Goal: Find specific page/section: Find specific page/section

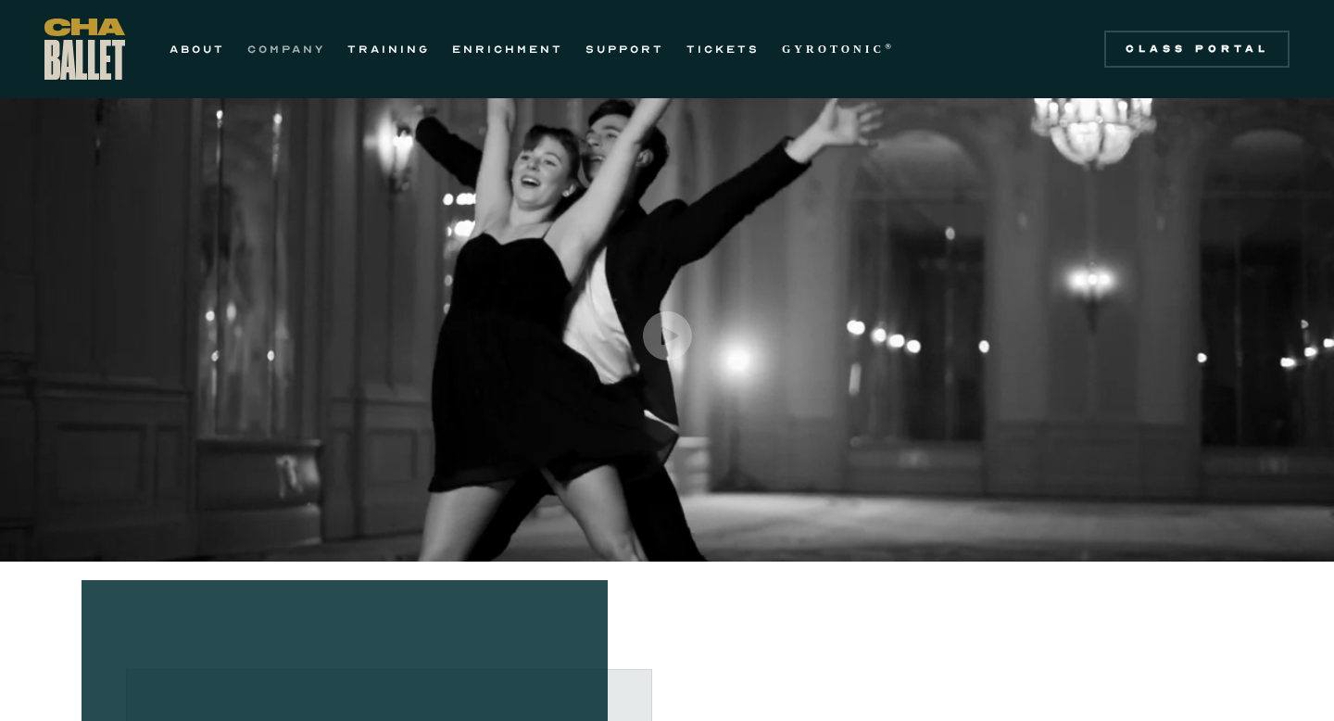
click at [261, 49] on link "COMPANY" at bounding box center [286, 49] width 78 height 22
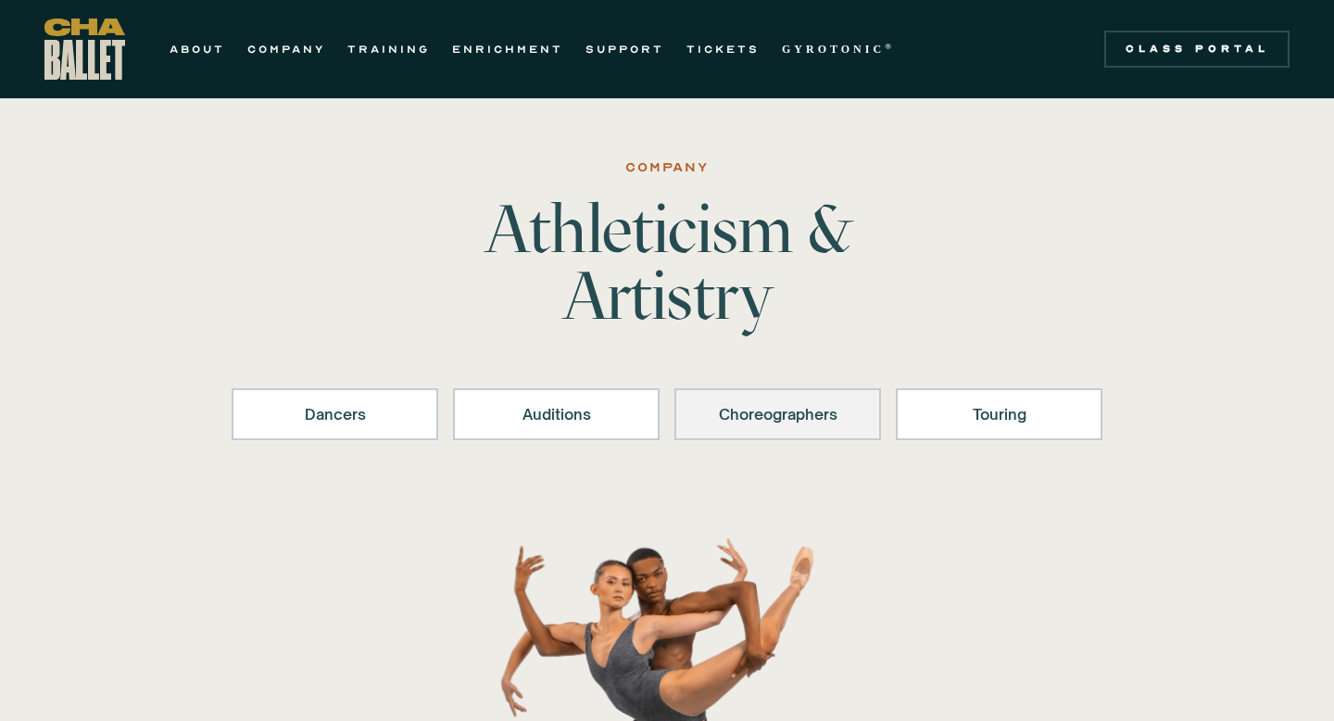
click at [779, 411] on div "Choreographers" at bounding box center [778, 414] width 158 height 22
click at [303, 51] on link "COMPANY" at bounding box center [286, 49] width 78 height 22
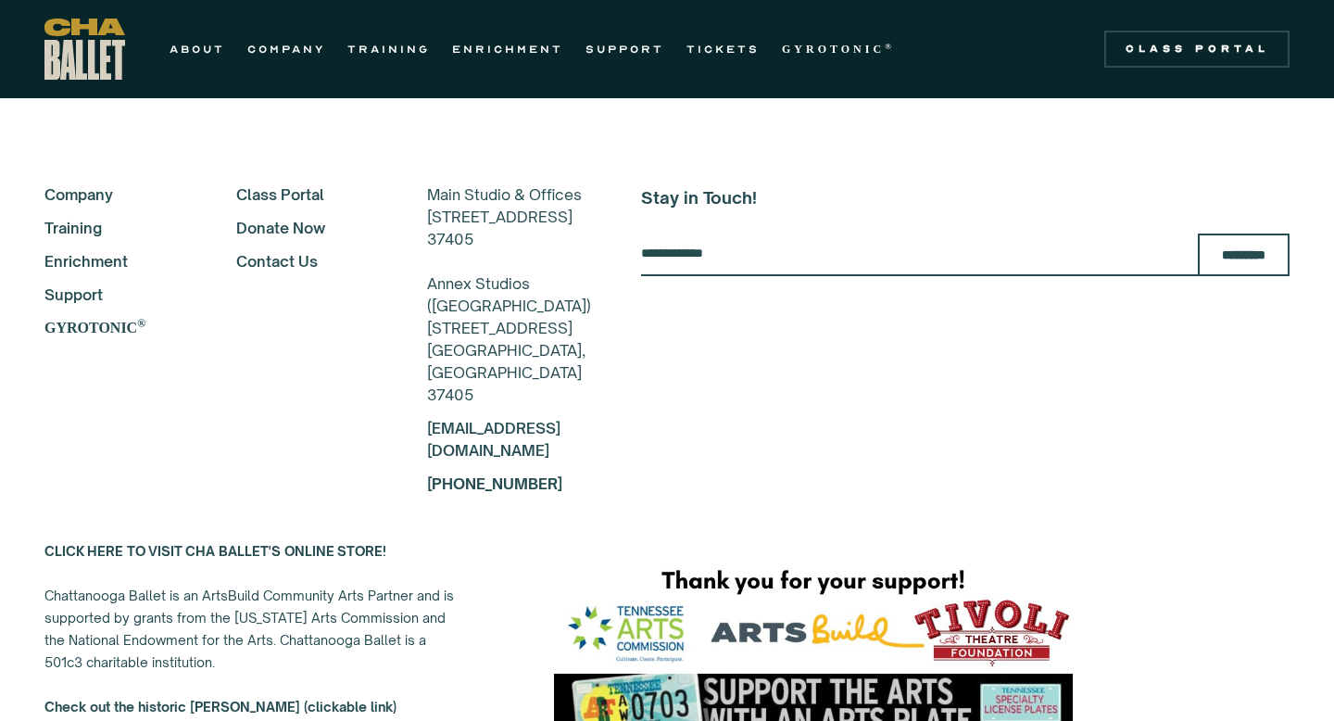
scroll to position [4824, 0]
